Goal: Information Seeking & Learning: Learn about a topic

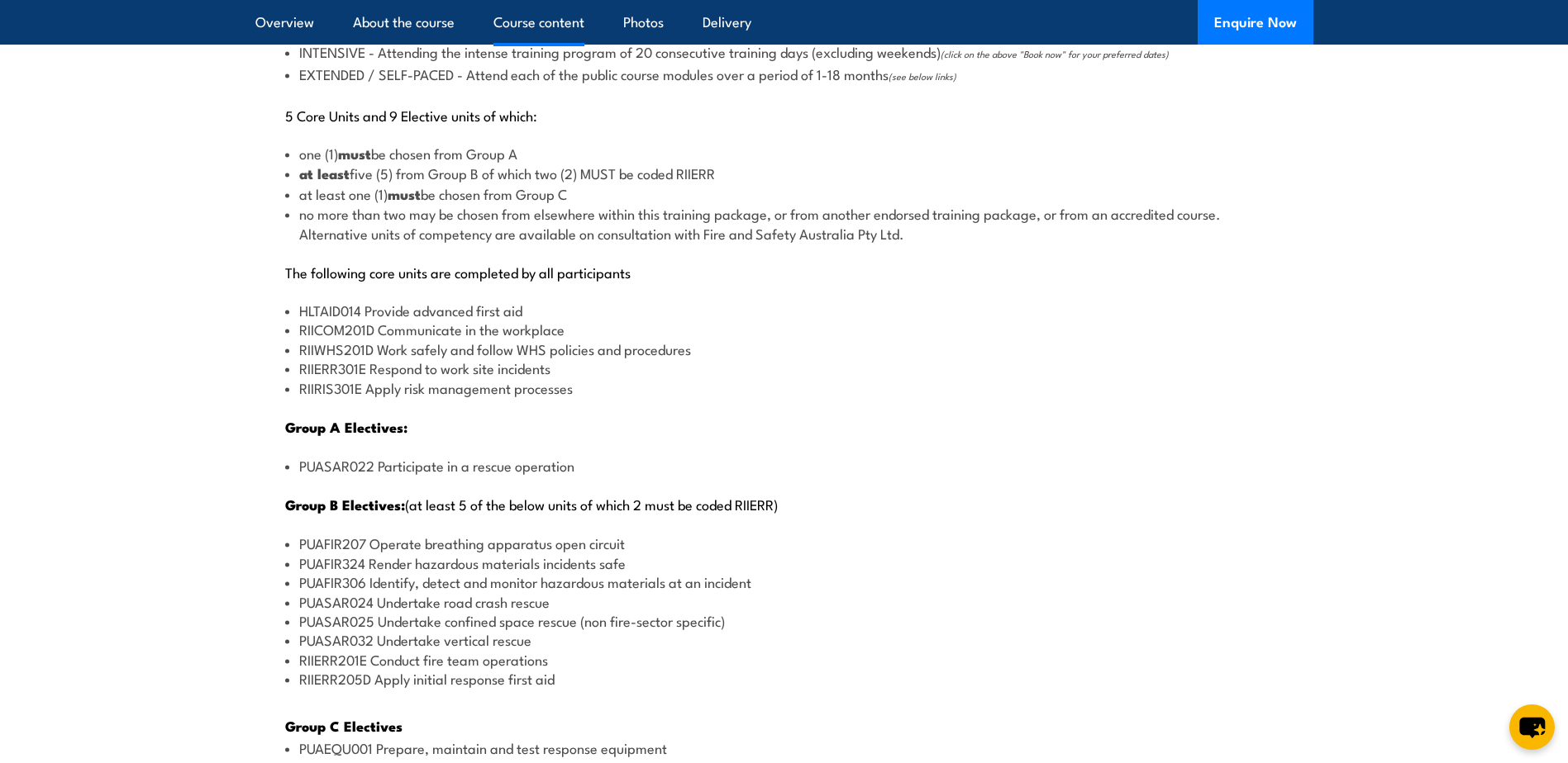
scroll to position [2065, 0]
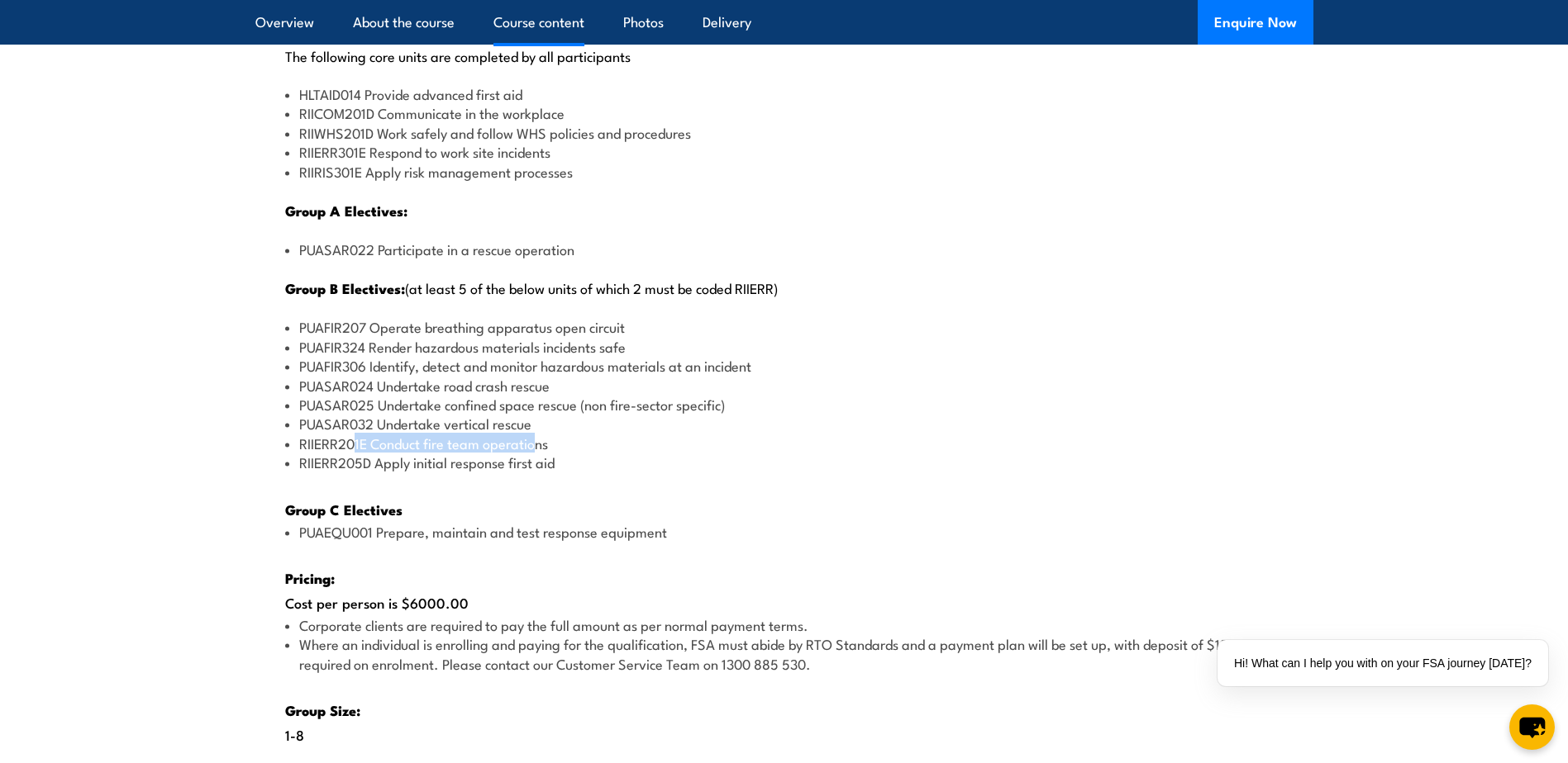
drag, startPoint x: 539, startPoint y: 446, endPoint x: 351, endPoint y: 443, distance: 188.0
click at [351, 443] on li "RIIERR201E Conduct fire team operations" at bounding box center [785, 443] width 999 height 19
click at [582, 472] on div "There are two options, you can choose between: INTENSIVE - Attending the intens…" at bounding box center [785, 341] width 1058 height 1176
drag, startPoint x: 557, startPoint y: 453, endPoint x: 362, endPoint y: 435, distance: 195.8
click at [362, 435] on ul "PUAFIR207 Operate breathing apparatus open circuit PUAFIR324 Render hazardous m…" at bounding box center [785, 394] width 999 height 155
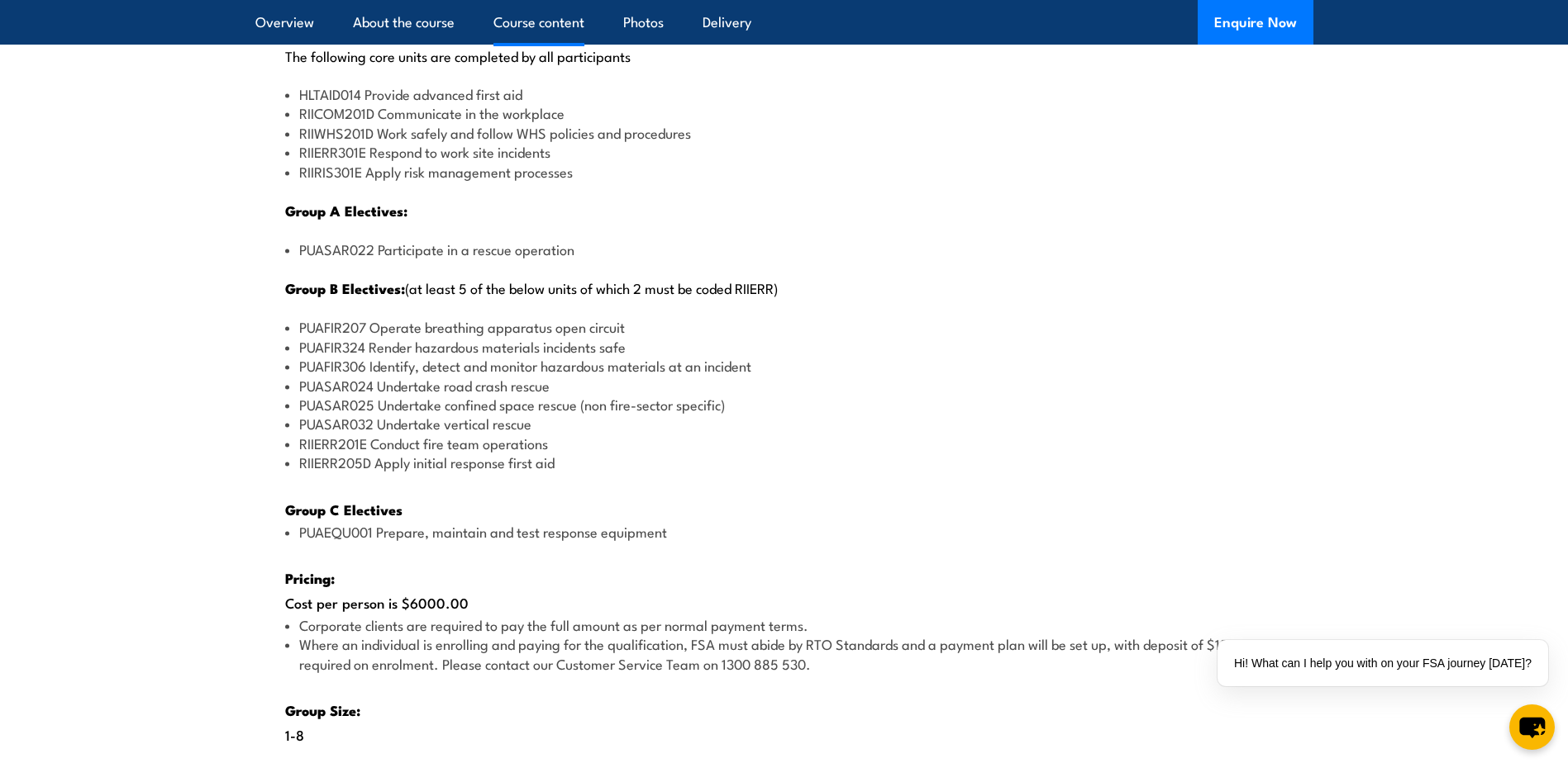
drag, startPoint x: 362, startPoint y: 435, endPoint x: 354, endPoint y: 449, distance: 16.1
click at [355, 449] on li "RIIERR201E Conduct fire team operations" at bounding box center [785, 443] width 999 height 19
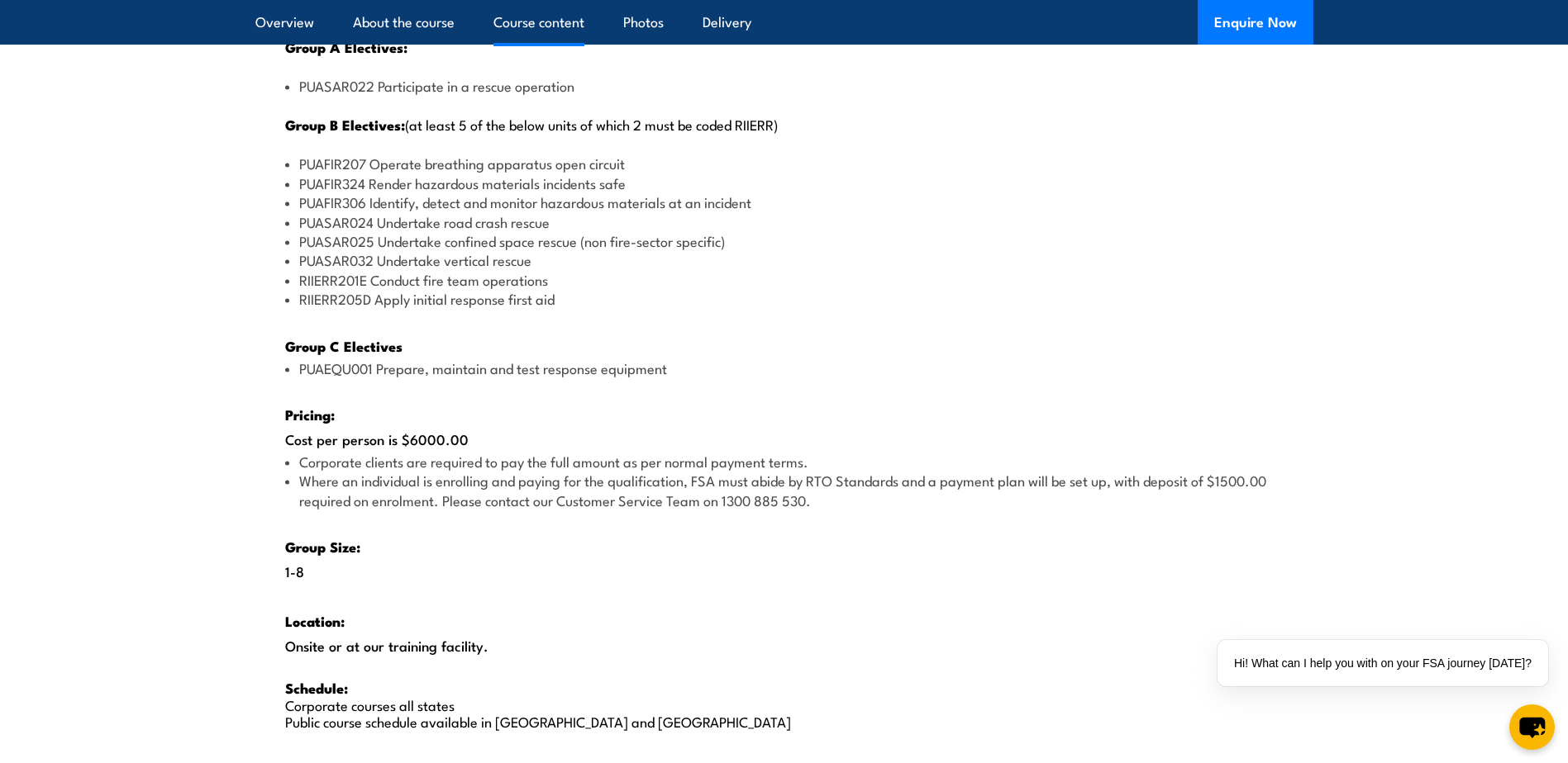
scroll to position [2231, 0]
drag, startPoint x: 494, startPoint y: 430, endPoint x: 400, endPoint y: 437, distance: 94.3
click at [400, 437] on div "There are two options, you can choose between: INTENSIVE - Attending the intens…" at bounding box center [785, 176] width 1058 height 1176
drag, startPoint x: 400, startPoint y: 437, endPoint x: 635, endPoint y: 493, distance: 241.6
click at [613, 492] on li "Where an individual is enrolling and paying for the qualification, FSA must abi…" at bounding box center [785, 488] width 999 height 38
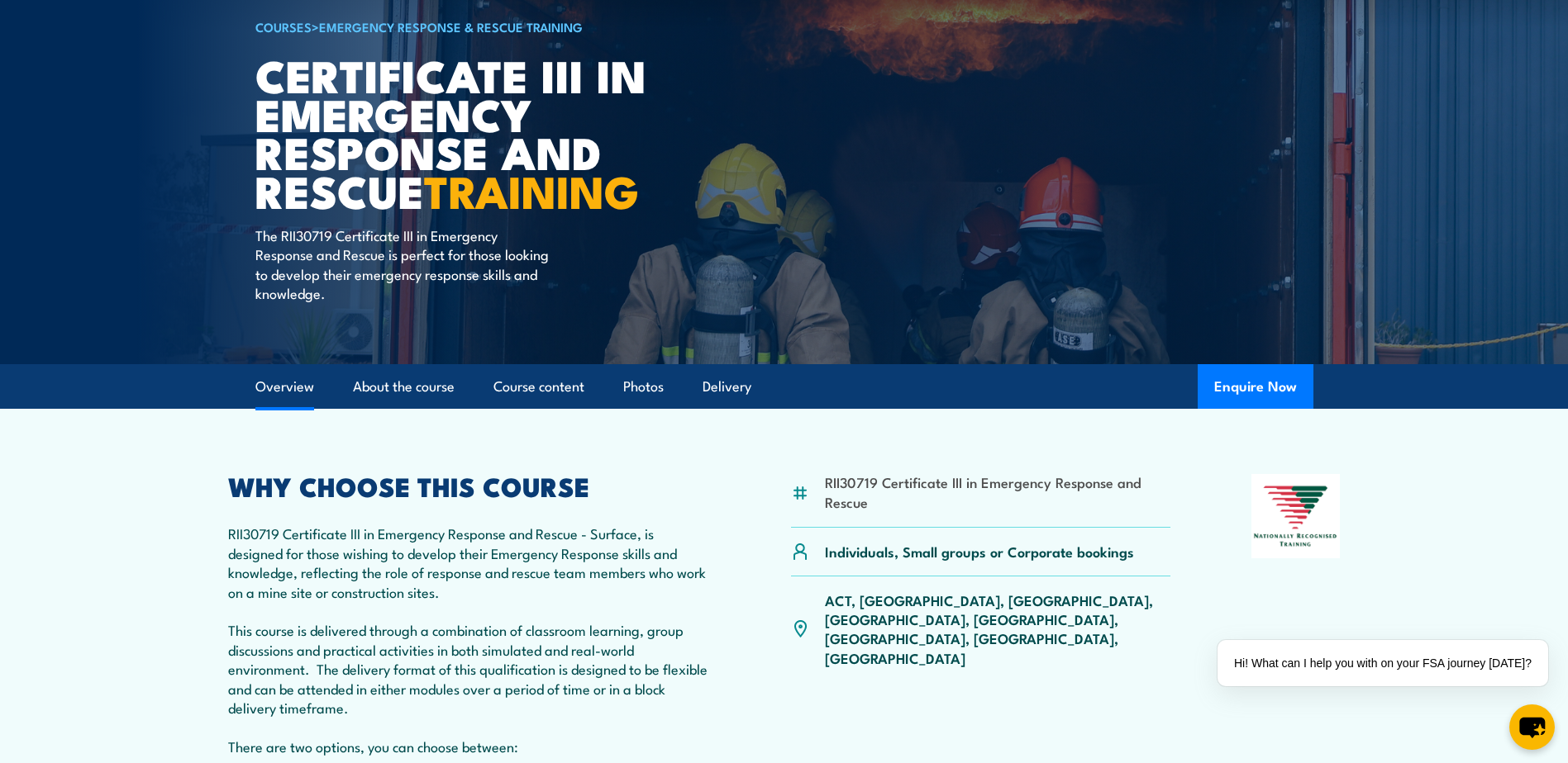
scroll to position [0, 0]
